Goal: Task Accomplishment & Management: Manage account settings

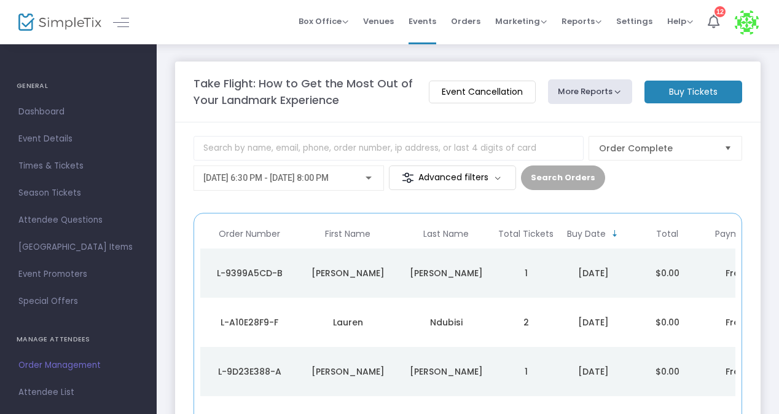
click at [55, 365] on span "Order Management" at bounding box center [78, 365] width 120 height 16
click at [46, 111] on span "Dashboard" at bounding box center [78, 112] width 120 height 16
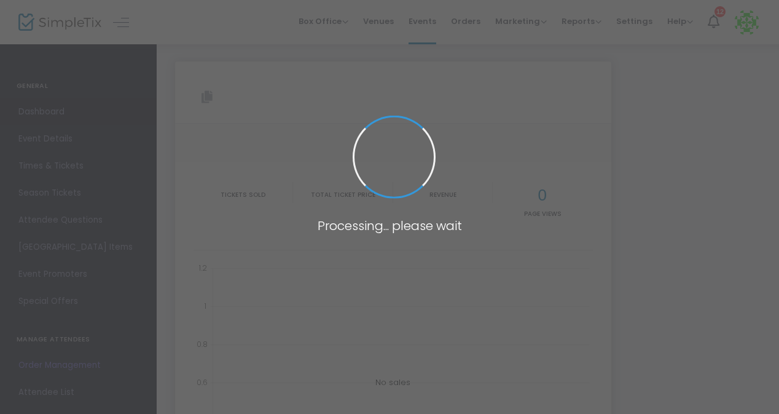
type input "[URL][DOMAIN_NAME]"
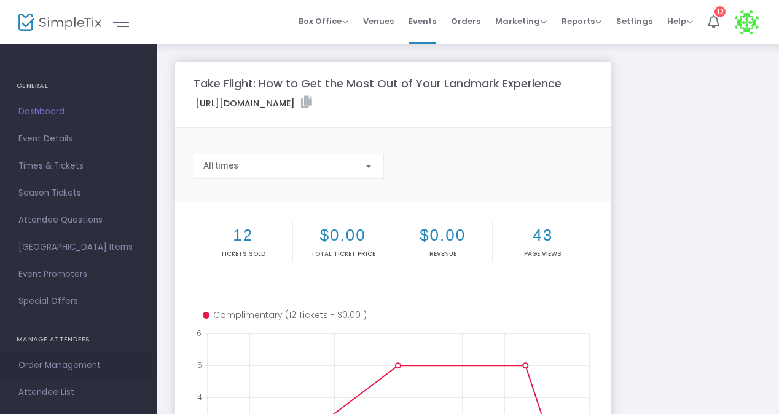
click at [65, 369] on span "Order Management" at bounding box center [78, 365] width 120 height 16
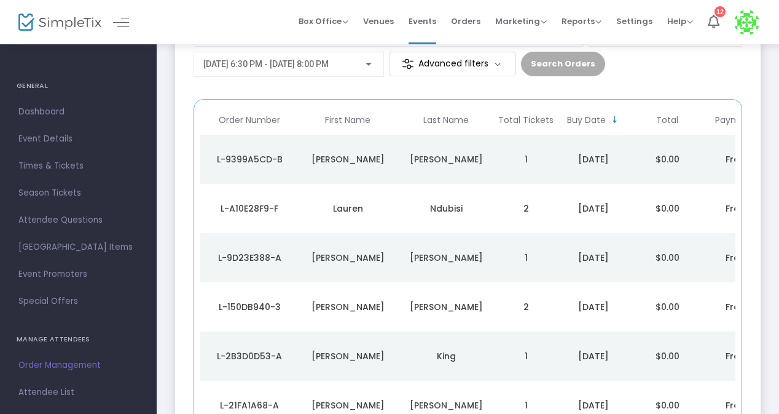
scroll to position [23, 0]
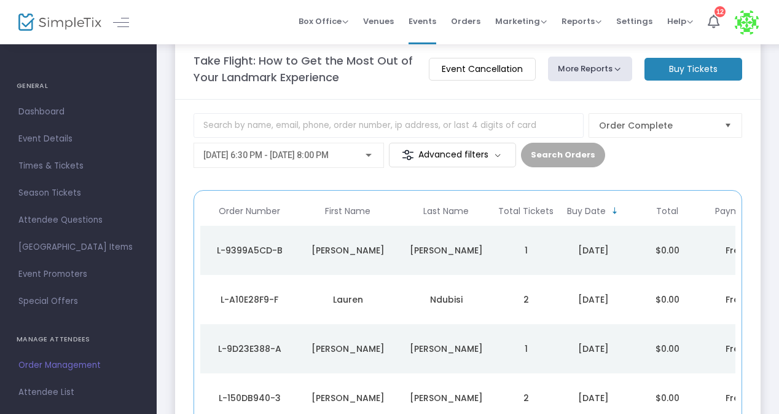
click at [325, 149] on div "9/15/2025 @ 6:30 PM - 9/16/2025 @ 8:00 PM" at bounding box center [288, 152] width 171 height 23
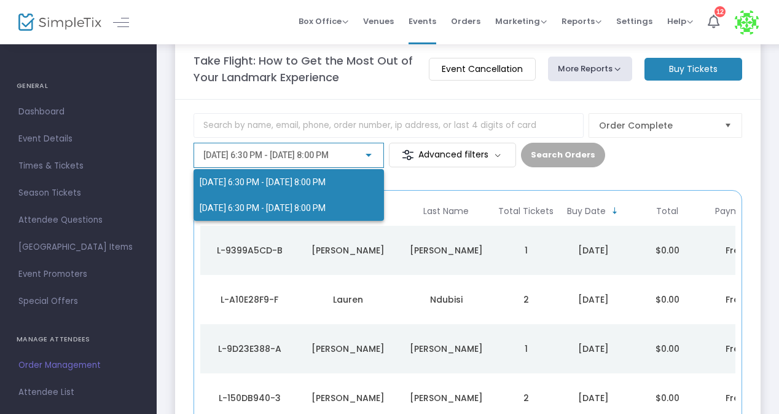
click at [272, 201] on span "9/17/2025 @ 6:30 PM - 9/17/2025 @ 8:00 PM" at bounding box center [289, 208] width 178 height 26
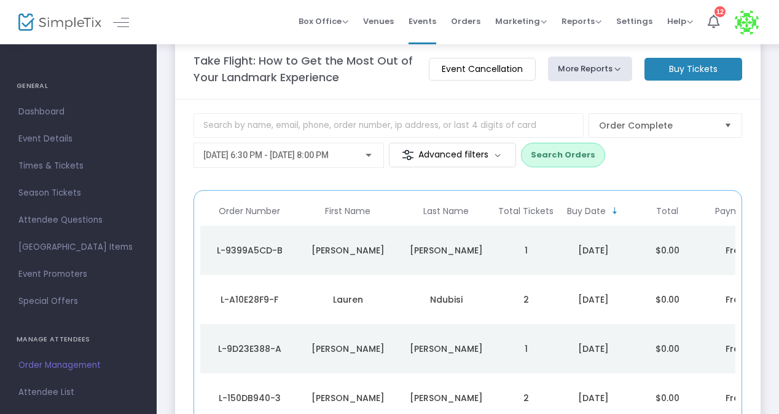
click at [567, 155] on button "Search Orders" at bounding box center [563, 155] width 84 height 25
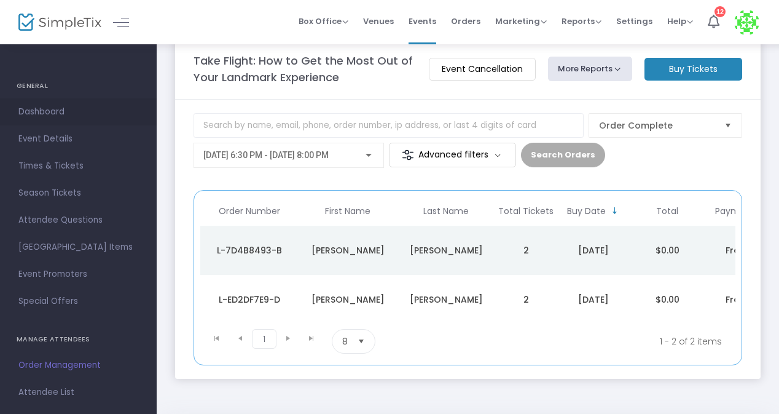
click at [41, 116] on span "Dashboard" at bounding box center [78, 112] width 120 height 16
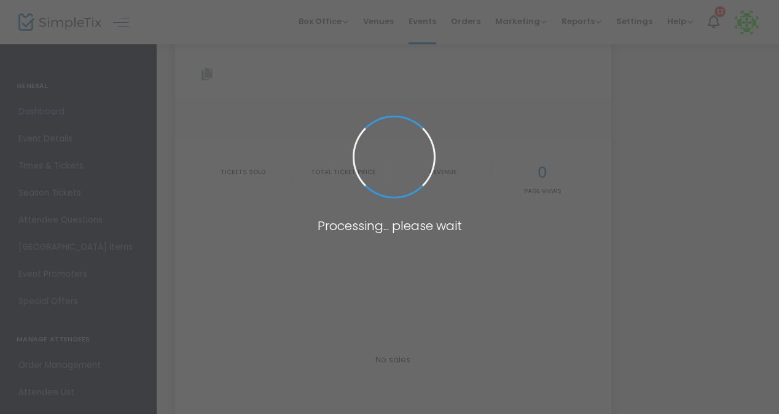
type input "[URL][DOMAIN_NAME]"
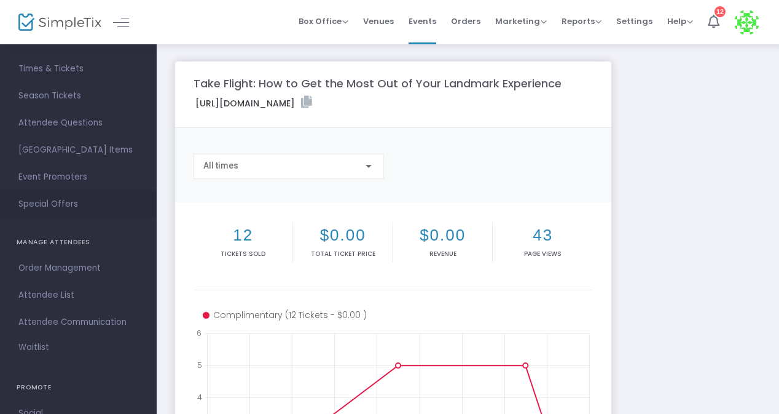
scroll to position [123, 0]
